Goal: Information Seeking & Learning: Learn about a topic

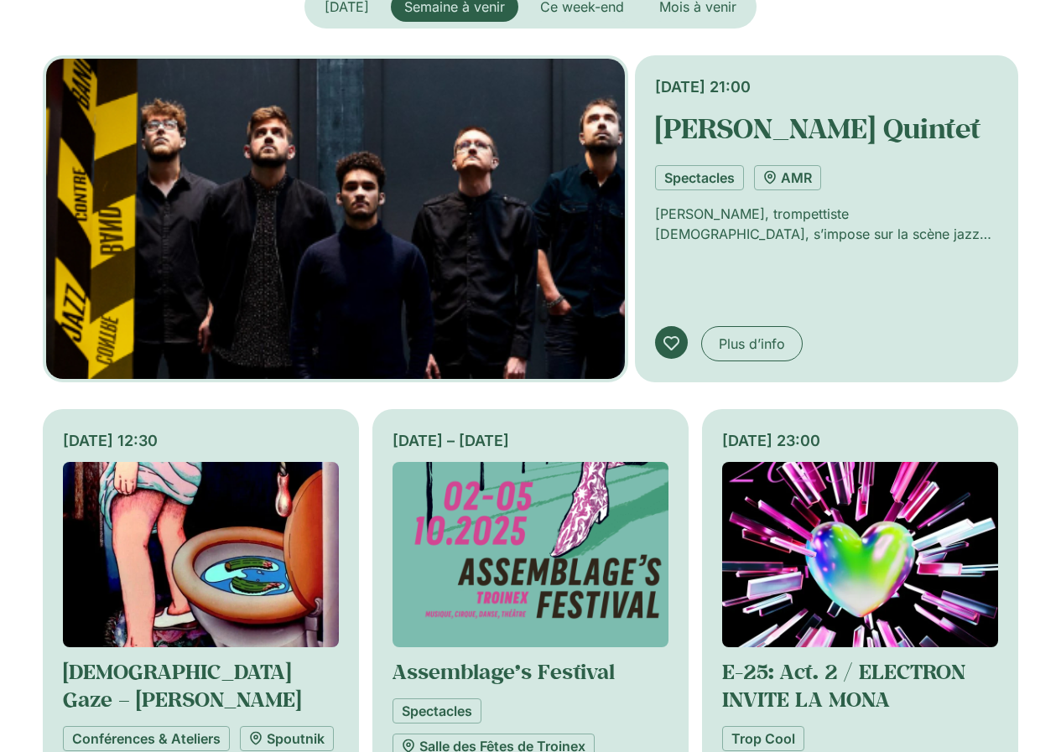
scroll to position [671, 0]
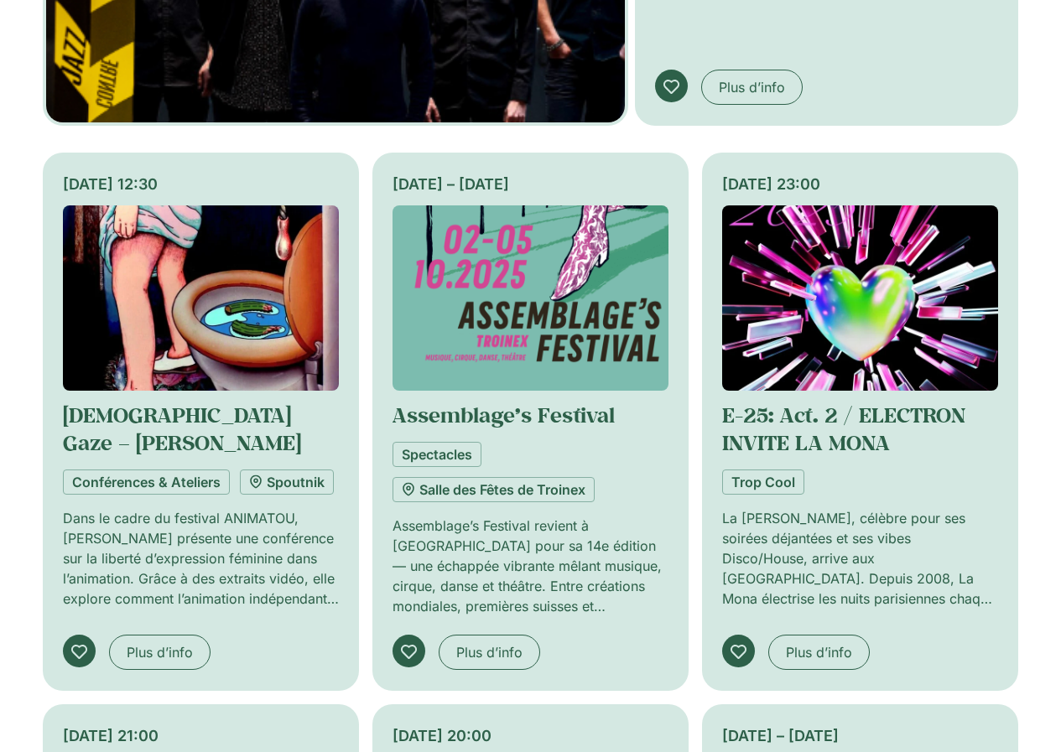
click at [527, 293] on img "Onglets. Ouvrez des éléments avec Entrer ou Espace, fermez-les avec Echape et n…" at bounding box center [530, 297] width 276 height 185
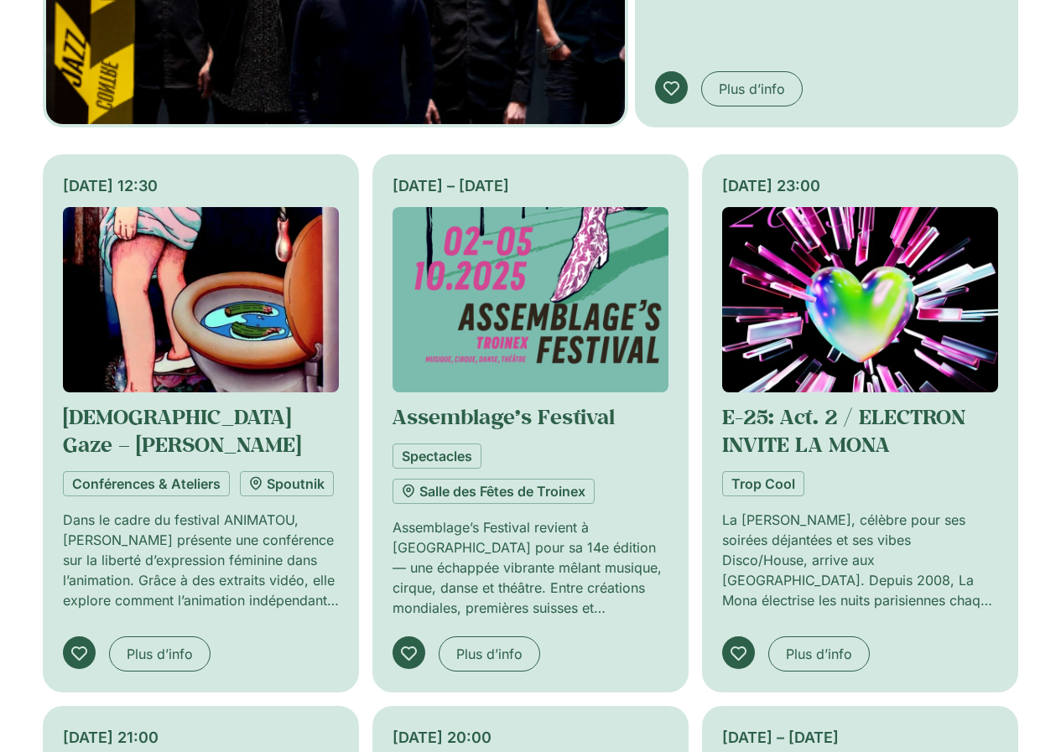
click at [869, 282] on img "Onglets. Ouvrez des éléments avec Entrer ou Espace, fermez-les avec Echape et n…" at bounding box center [860, 299] width 276 height 185
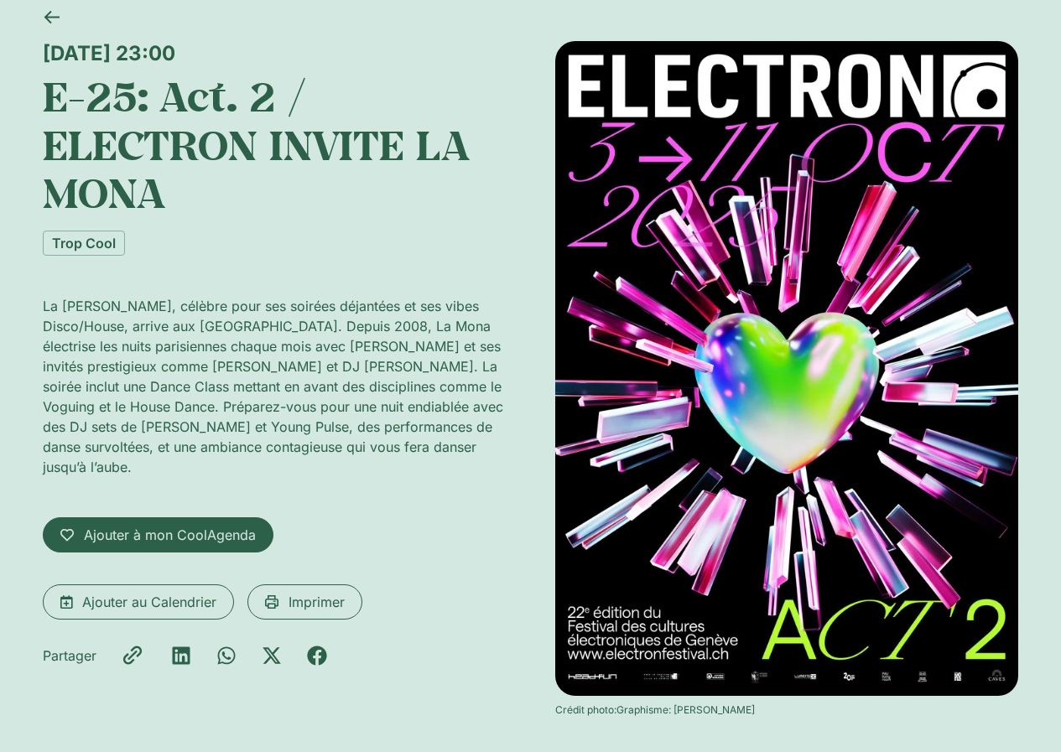
scroll to position [84, 0]
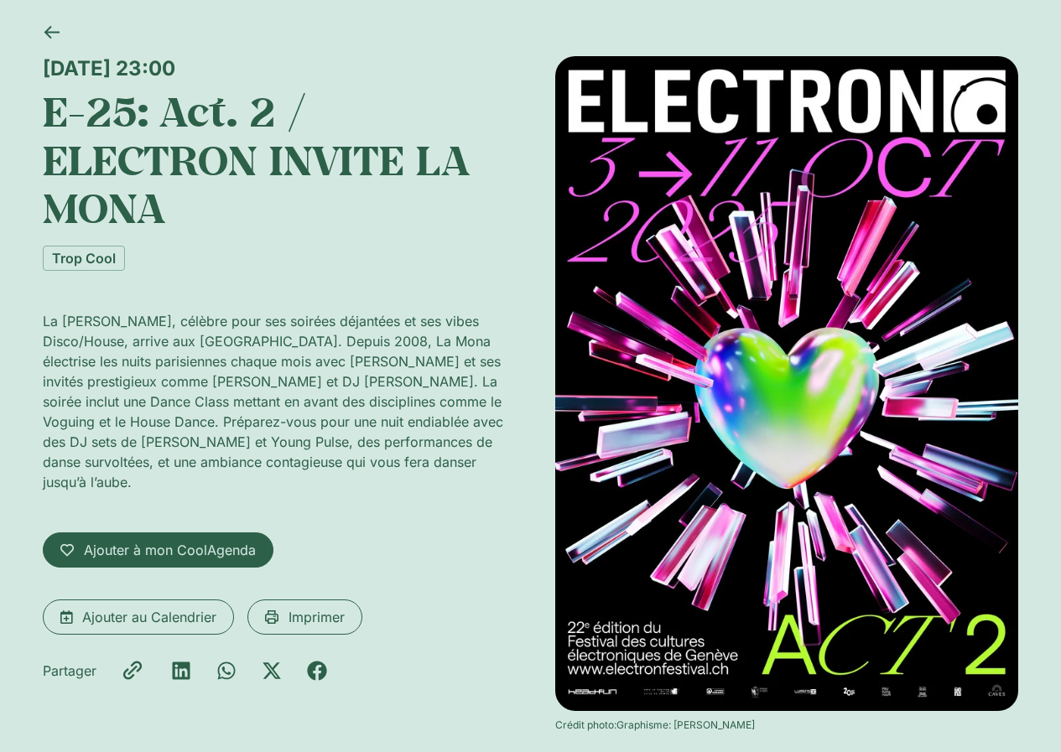
click at [443, 242] on div "Vendredi 3 octobre, 23:00 E-25: Act. 2 / ELECTRON INVITE LA MONA Trop Cool" at bounding box center [274, 163] width 463 height 215
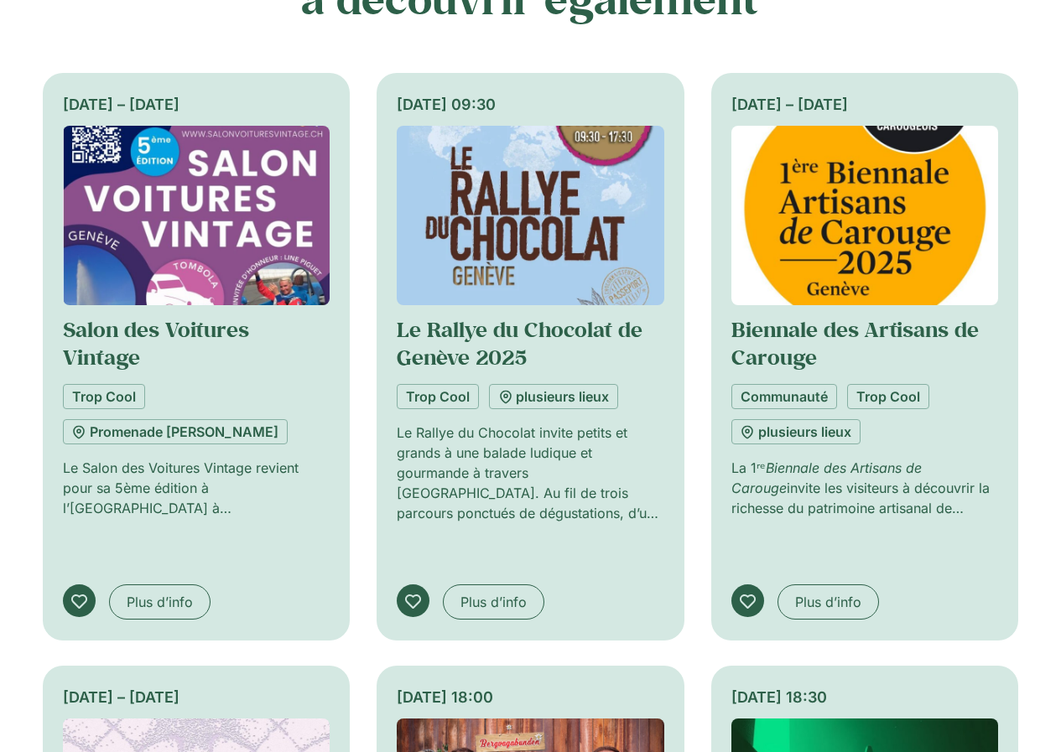
scroll to position [922, 0]
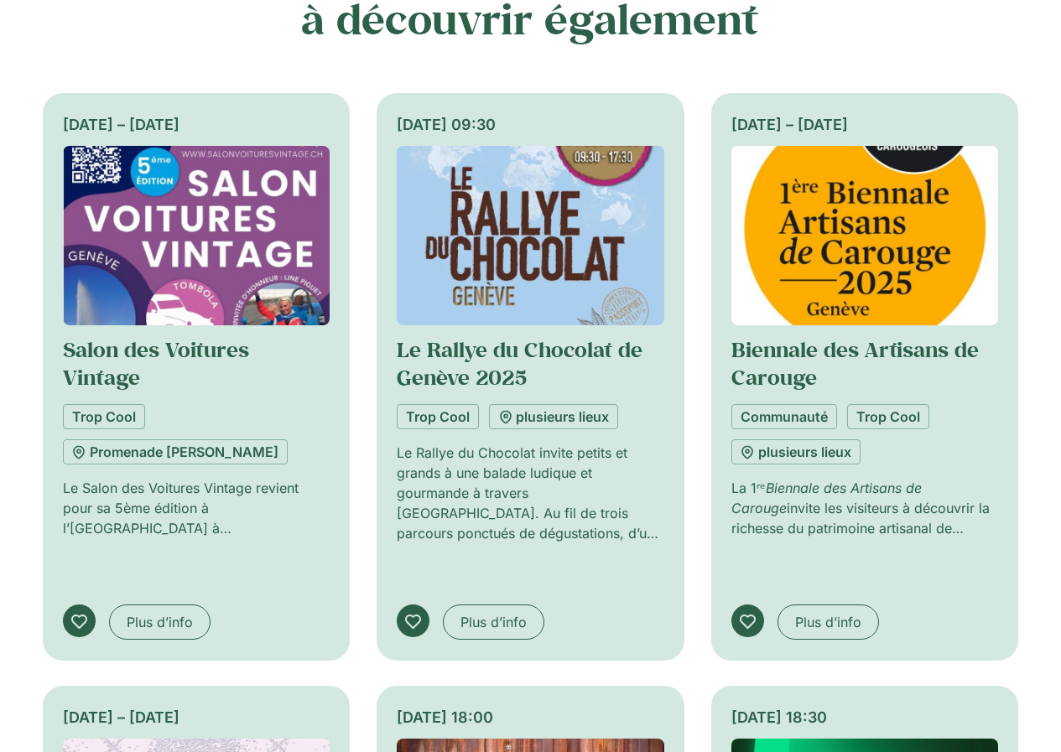
click at [529, 263] on img at bounding box center [530, 235] width 267 height 179
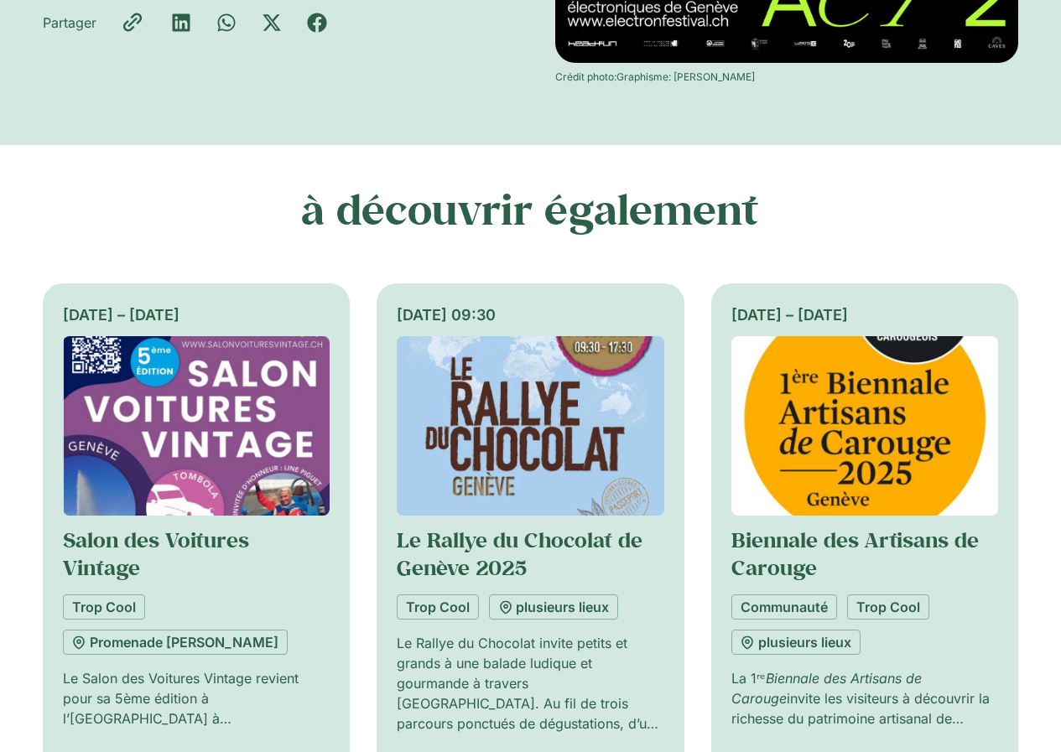
scroll to position [915, 0]
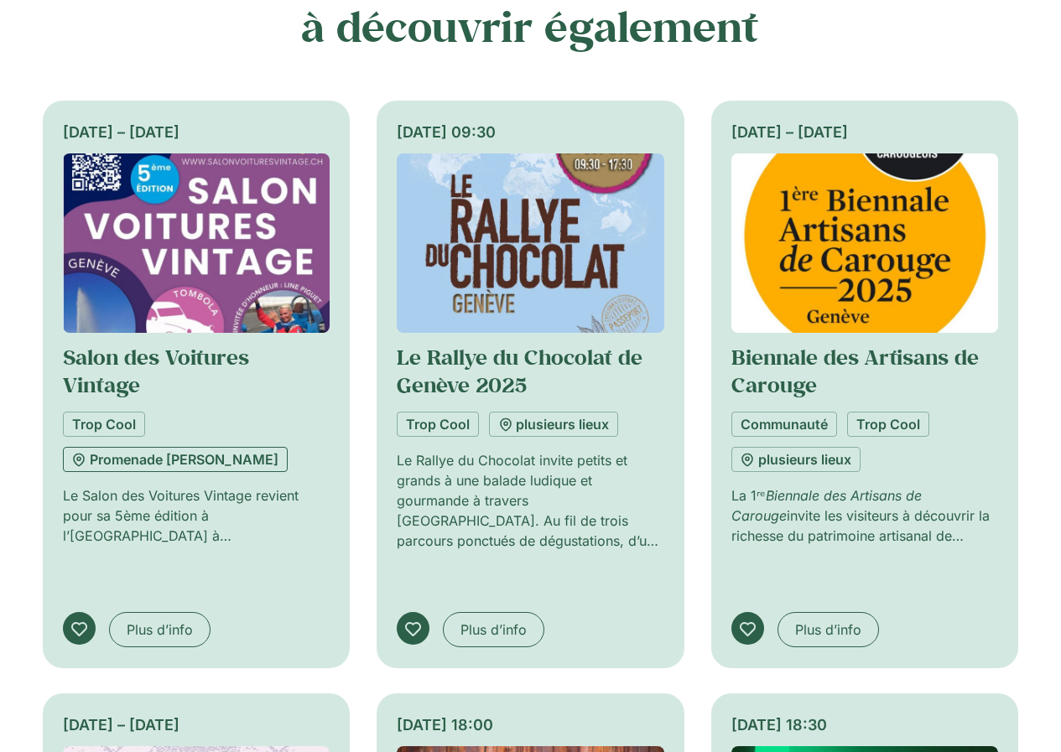
click at [221, 458] on link "Promenade [PERSON_NAME]" at bounding box center [175, 459] width 225 height 25
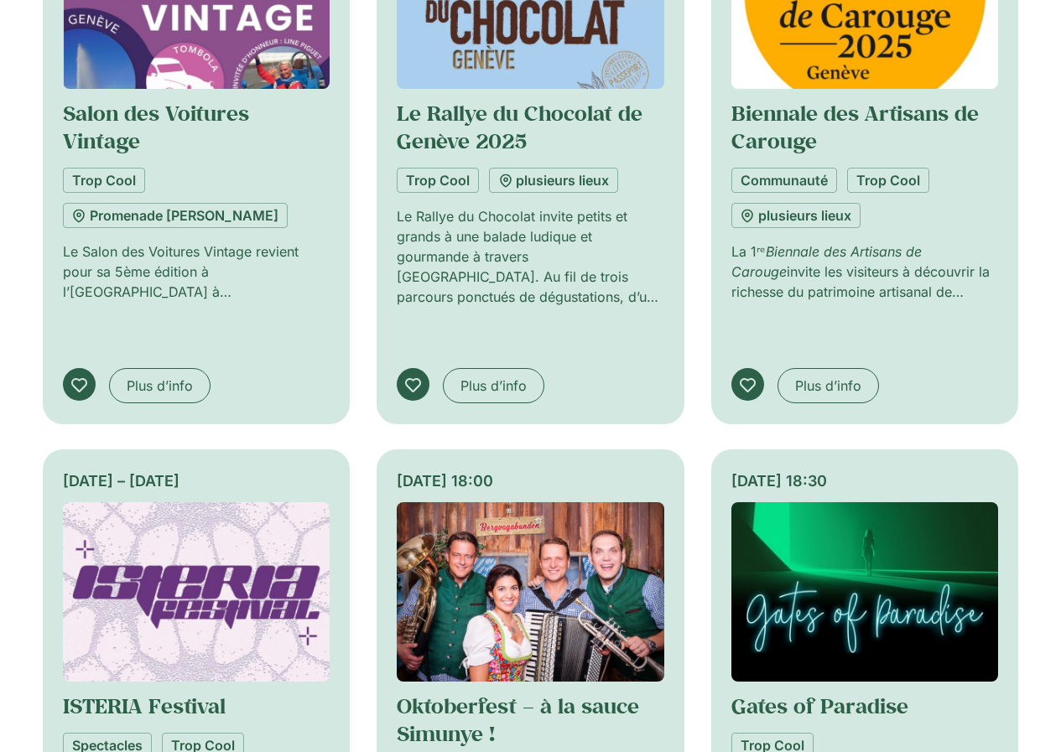
scroll to position [739, 0]
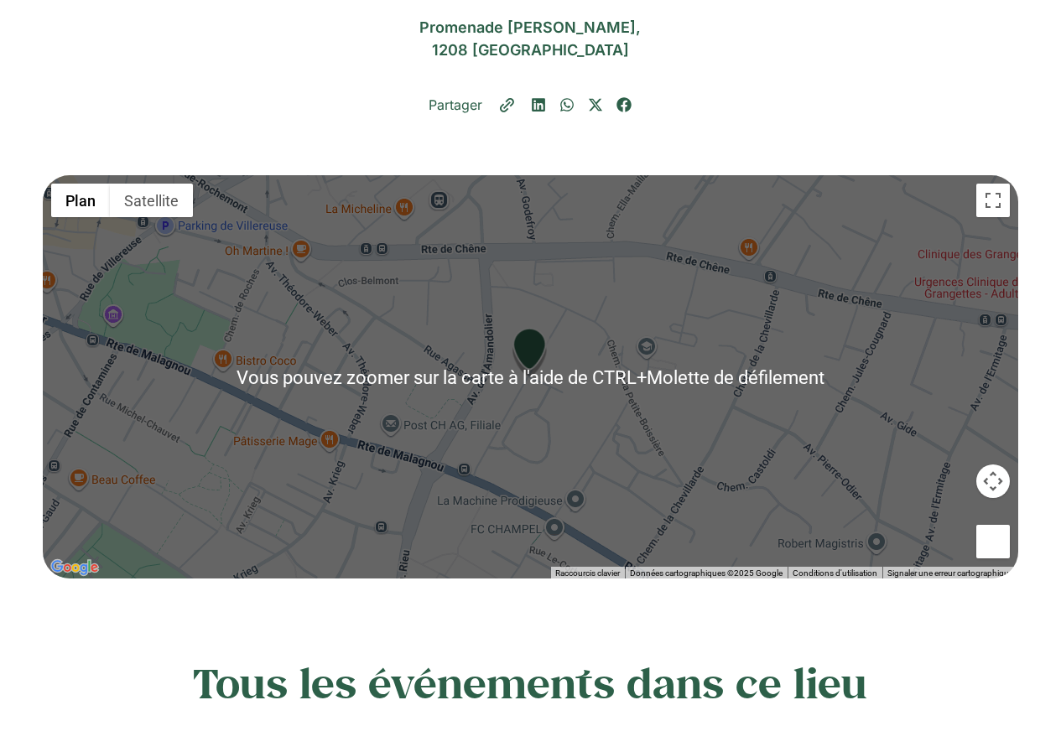
scroll to position [252, 0]
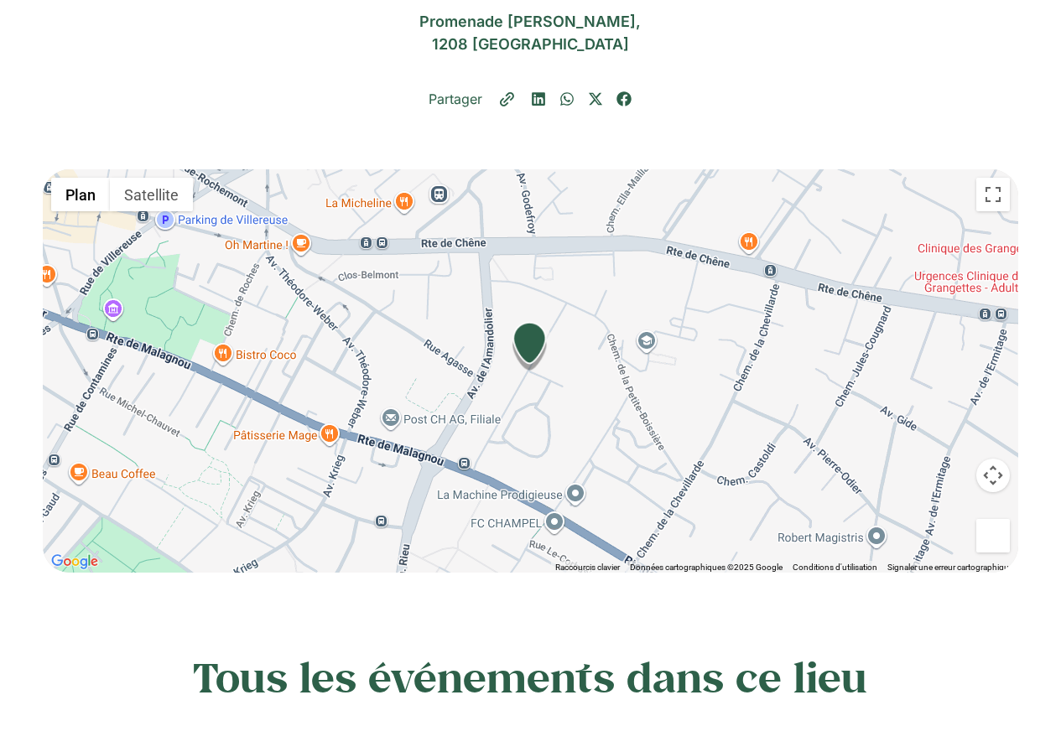
click at [491, 327] on div at bounding box center [531, 370] width 976 height 403
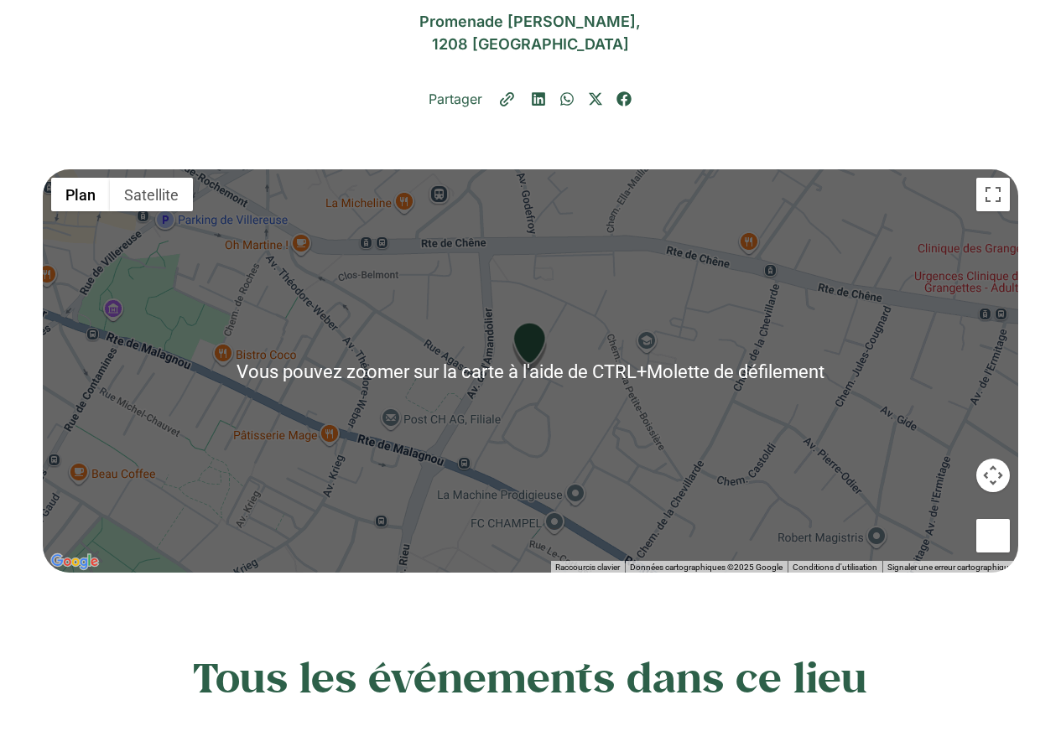
click at [998, 483] on button "Commandes de la caméra de la carte" at bounding box center [993, 476] width 34 height 34
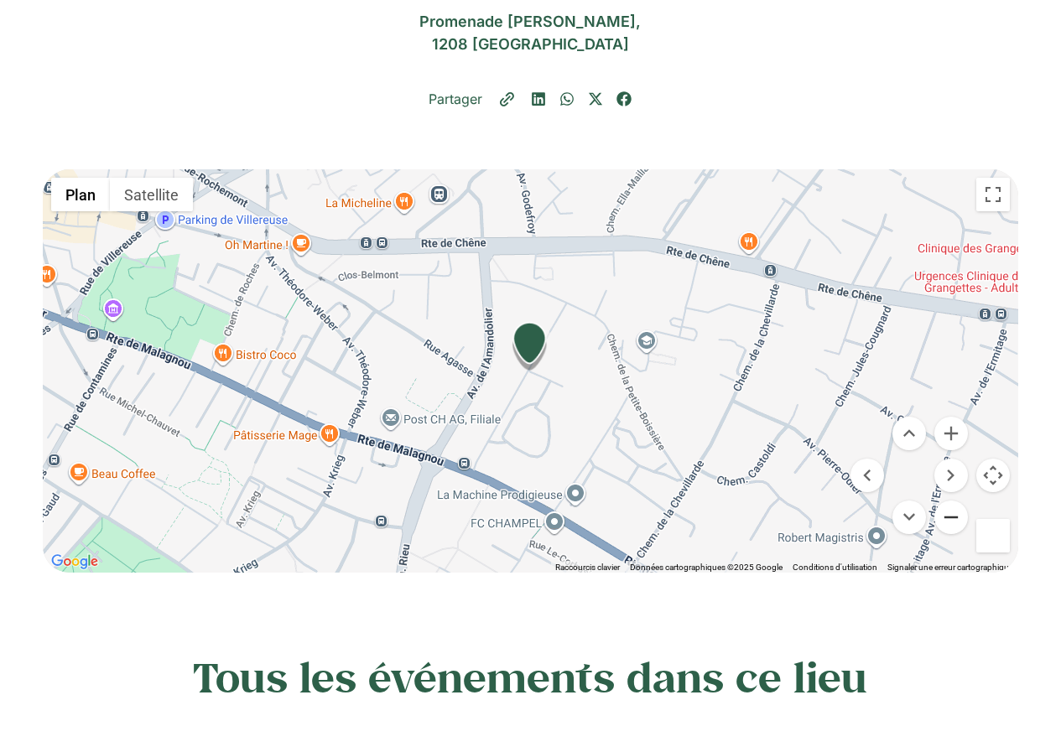
click at [948, 512] on button "Zoom arrière" at bounding box center [951, 517] width 34 height 34
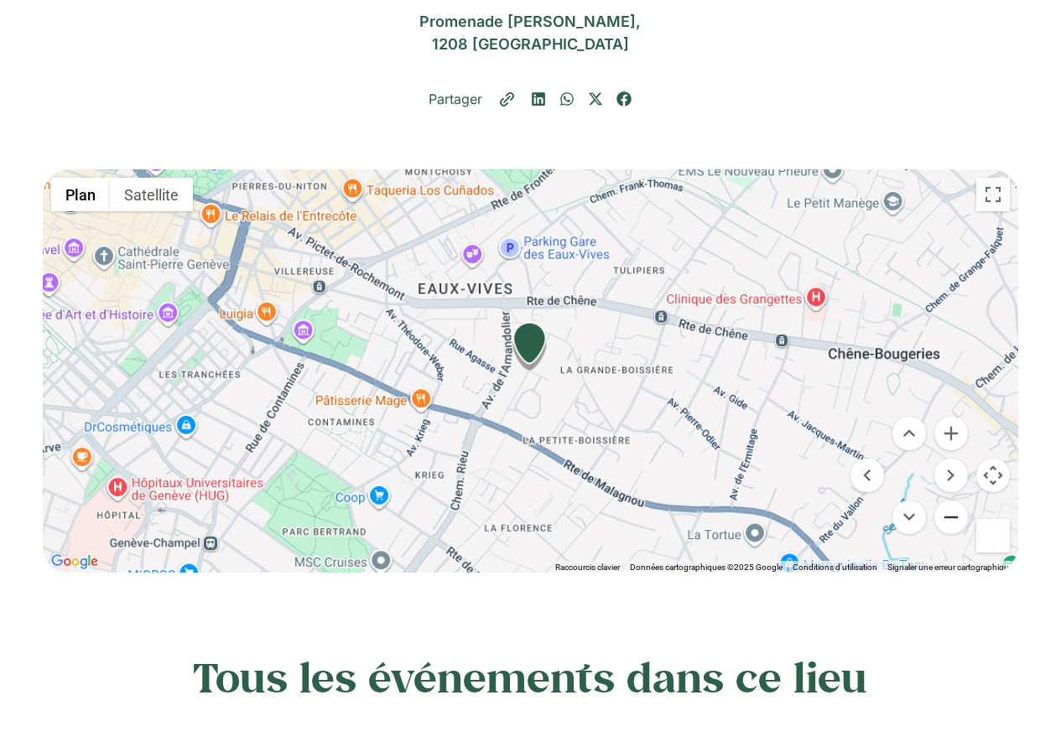
click at [948, 512] on button "Zoom arrière" at bounding box center [951, 517] width 34 height 34
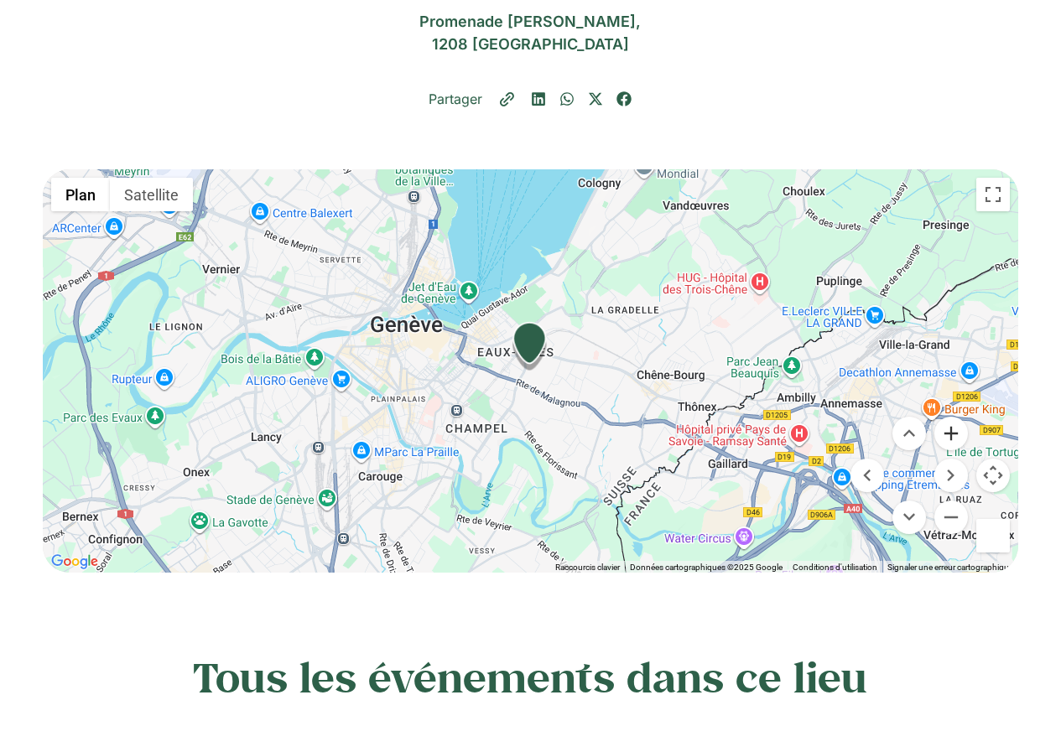
click at [952, 438] on button "Zoom avant" at bounding box center [951, 434] width 34 height 34
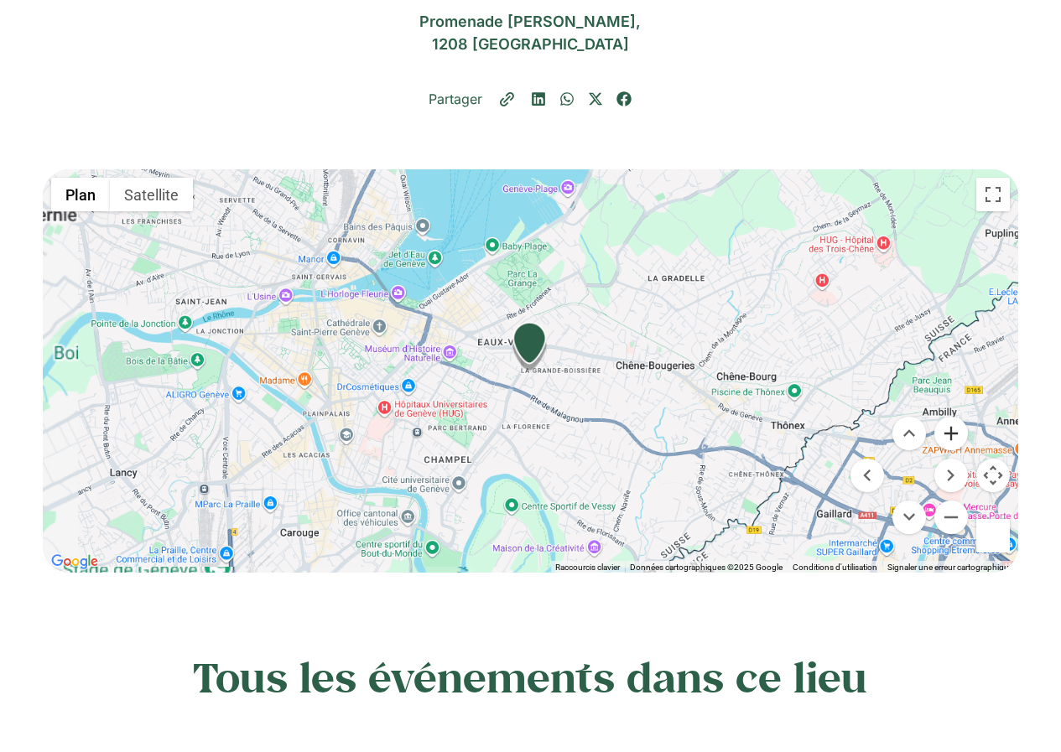
click at [952, 438] on button "Zoom avant" at bounding box center [951, 434] width 34 height 34
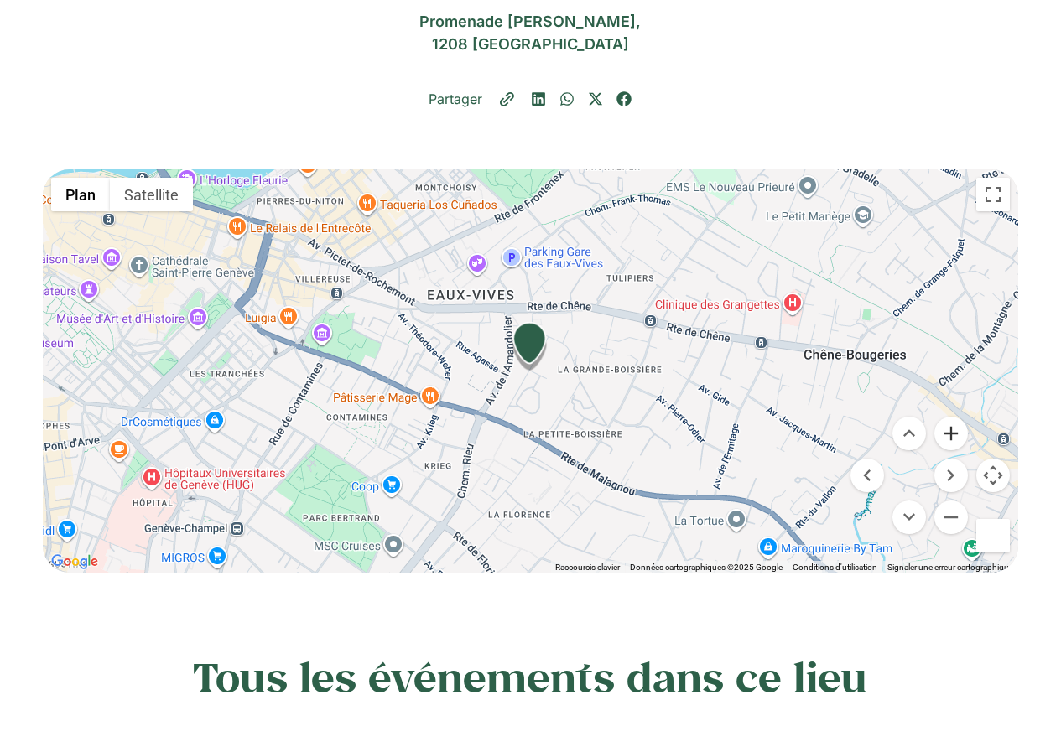
click at [952, 438] on button "Zoom avant" at bounding box center [951, 434] width 34 height 34
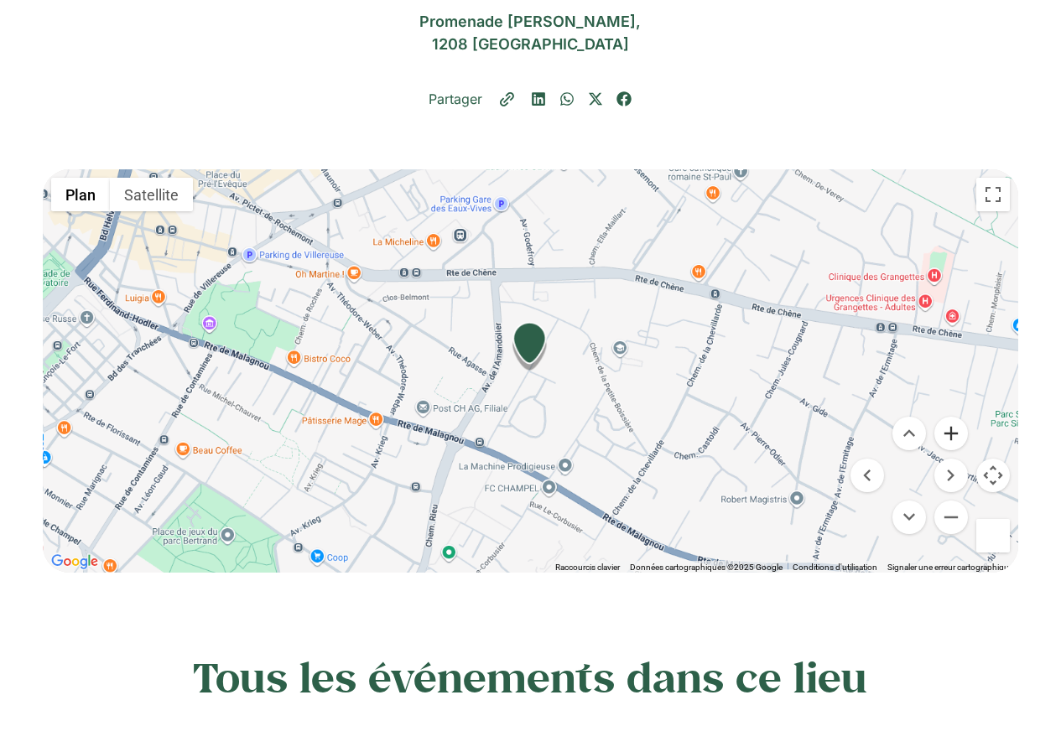
click at [952, 438] on button "Zoom avant" at bounding box center [951, 434] width 34 height 34
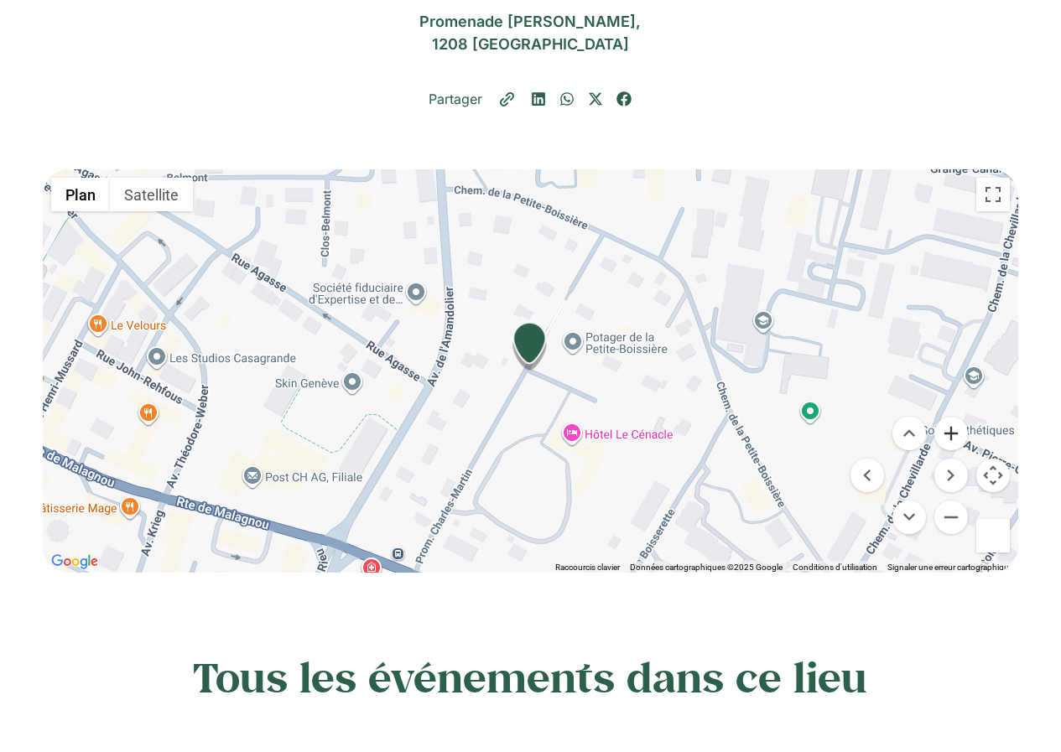
click at [952, 438] on button "Zoom avant" at bounding box center [951, 434] width 34 height 34
